Goal: Navigation & Orientation: Find specific page/section

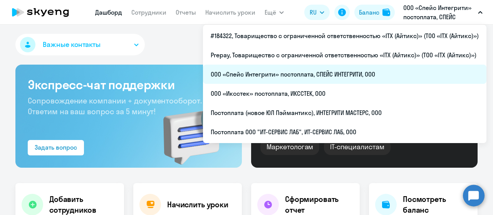
click at [330, 74] on li "ООО «Спейс Интегрити» постоплата, СПЕЙС ИНТЕГРИТИ, ООО" at bounding box center [344, 74] width 283 height 19
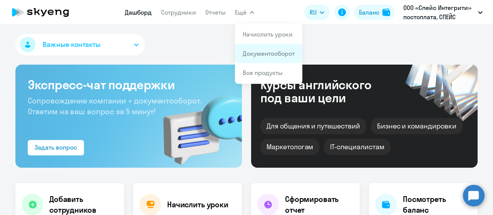
click at [256, 54] on link "Документооборот" at bounding box center [269, 54] width 52 height 8
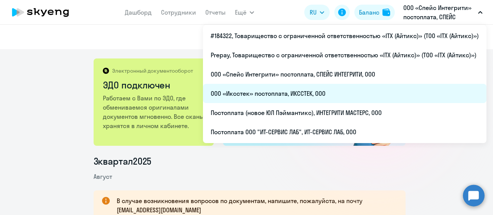
click at [336, 89] on li "ООО «Иксстек» постоплата, ИКССТЕК, ООО" at bounding box center [344, 93] width 283 height 19
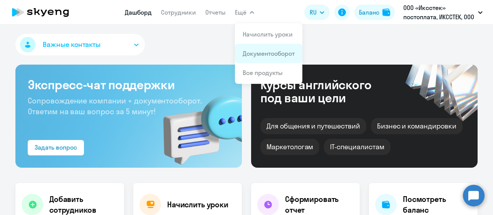
click at [265, 50] on link "Документооборот" at bounding box center [269, 54] width 52 height 8
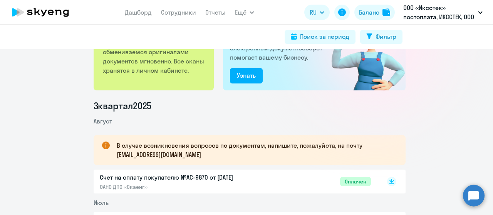
scroll to position [116, 0]
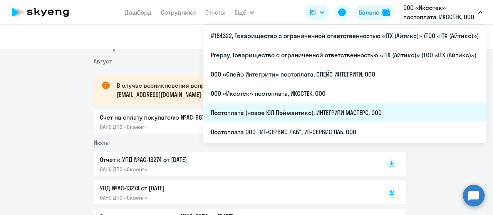
click at [317, 114] on li "Постоплата (новое ЮЛ Пэймантикс), ИНТЕГРИТИ МАСТЕРС, ООО" at bounding box center [344, 112] width 283 height 19
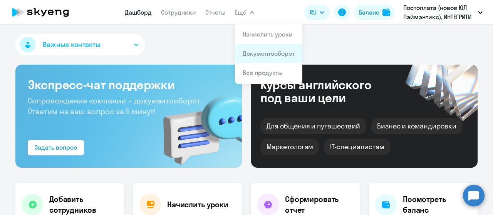
click at [258, 59] on li "Документооборот" at bounding box center [268, 53] width 67 height 19
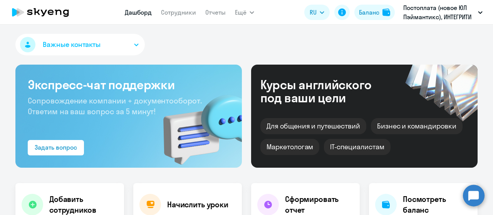
select select "30"
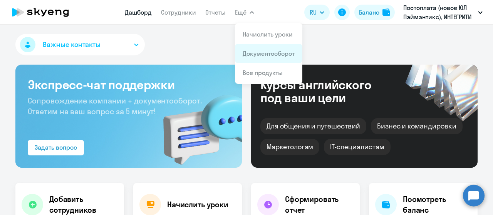
click at [258, 54] on link "Документооборот" at bounding box center [269, 54] width 52 height 8
